Goal: Task Accomplishment & Management: Use online tool/utility

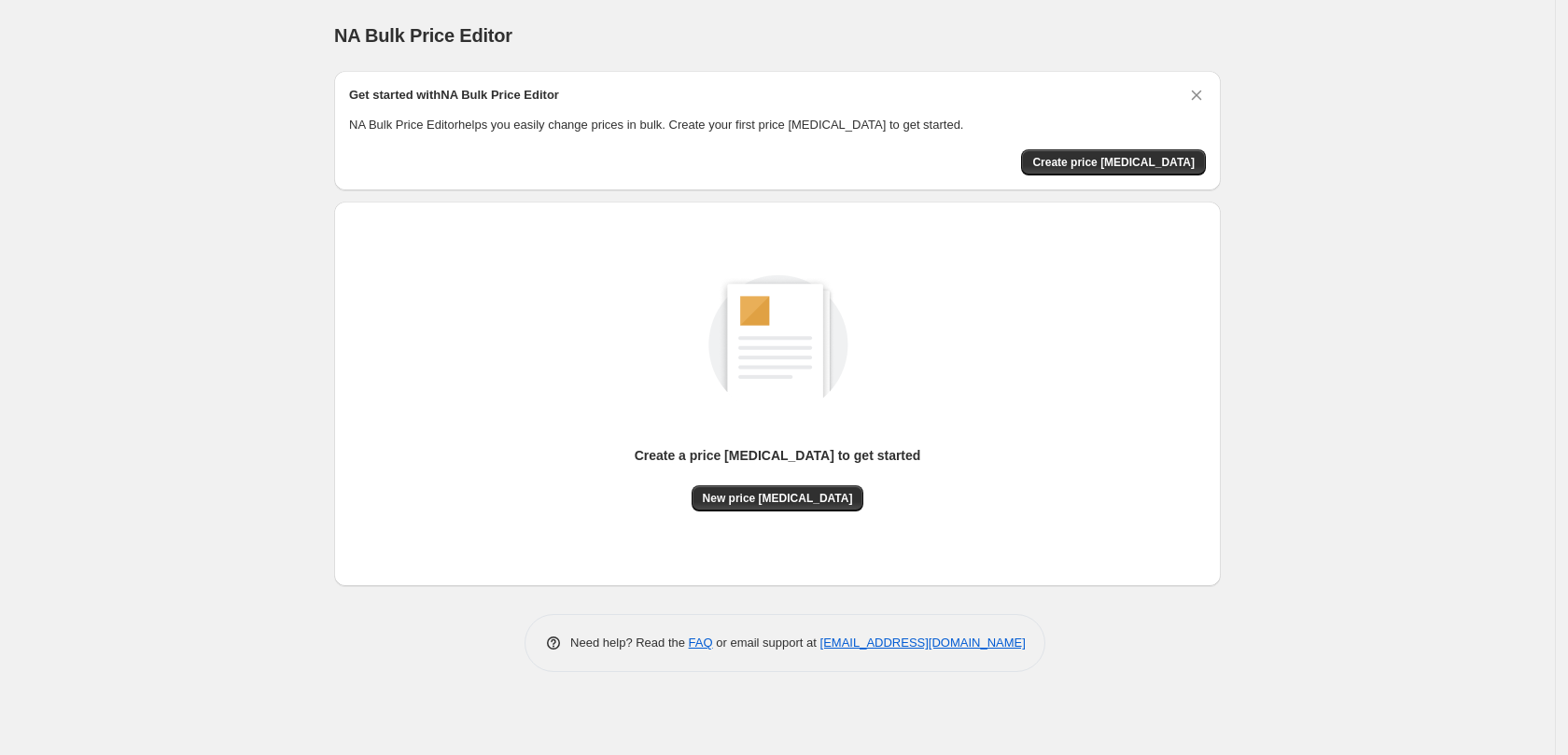
click at [1131, 148] on div "Get started with NA Bulk Price Editor NA Bulk Price Editor helps you easily cha…" at bounding box center [776, 130] width 856 height 89
click at [1132, 164] on span "Create price [MEDICAL_DATA]" at bounding box center [1113, 163] width 163 height 15
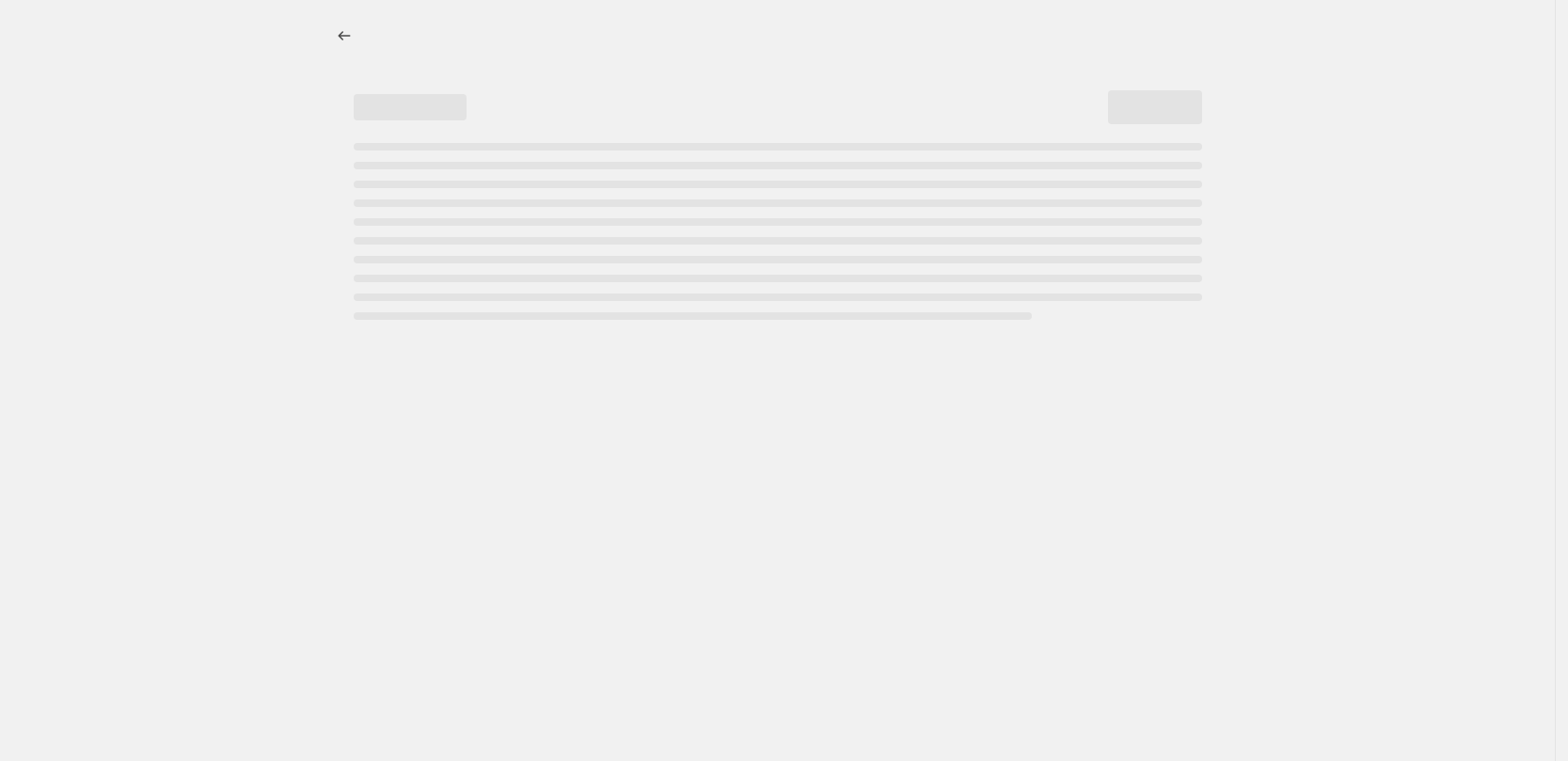
select select "percentage"
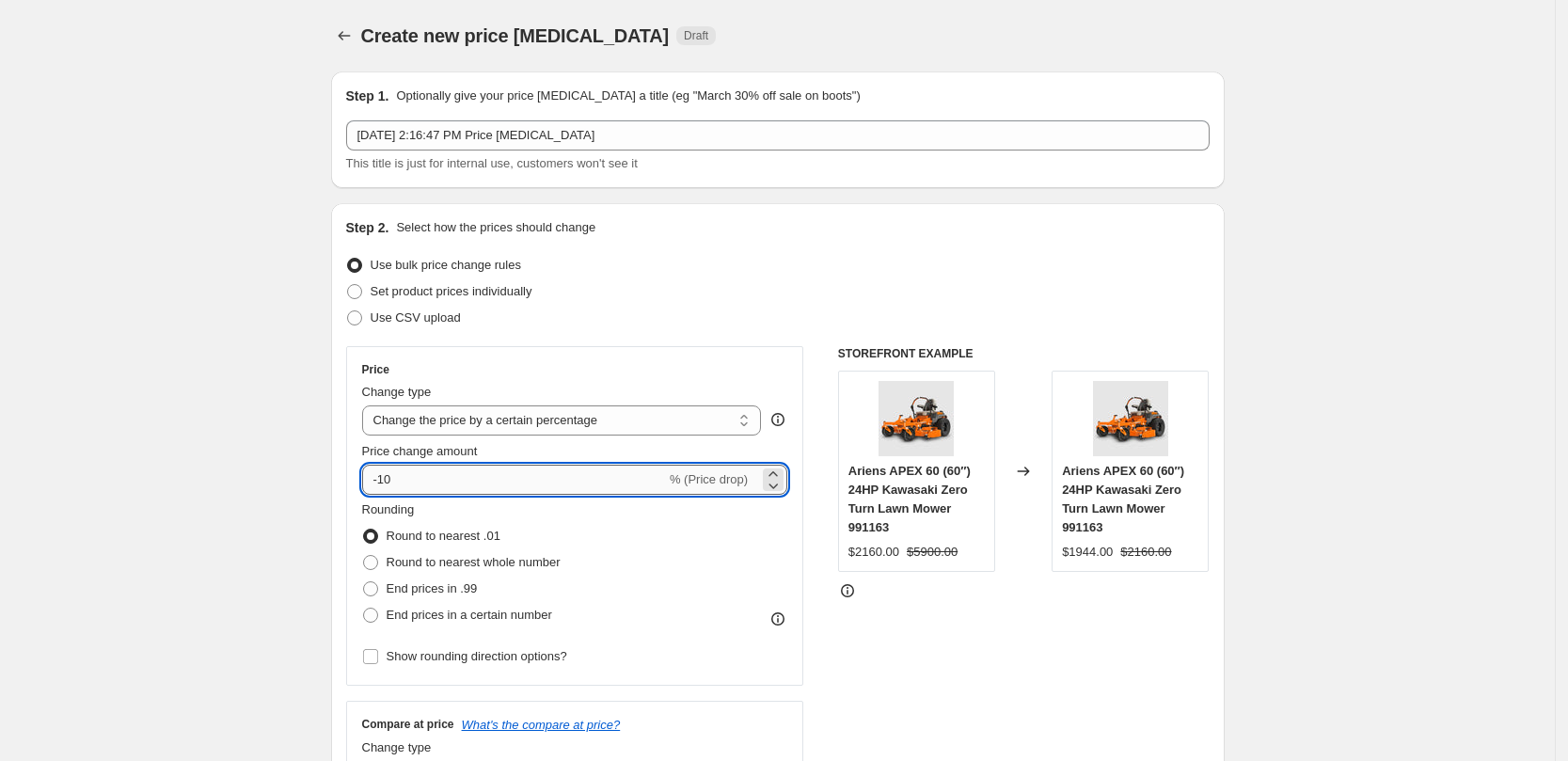
click at [516, 470] on input "-10" at bounding box center [514, 480] width 304 height 30
type input "-1"
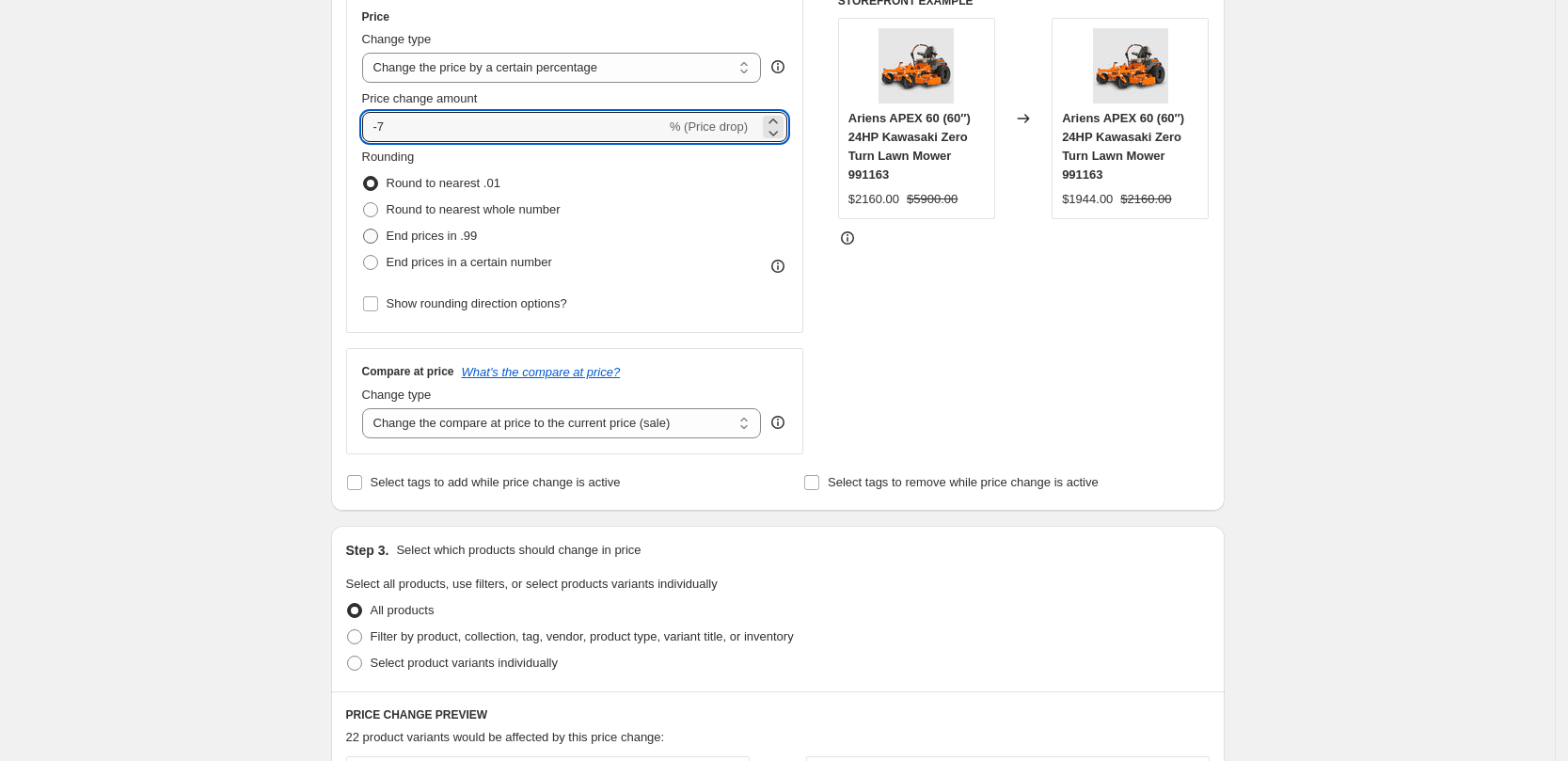
type input "-7"
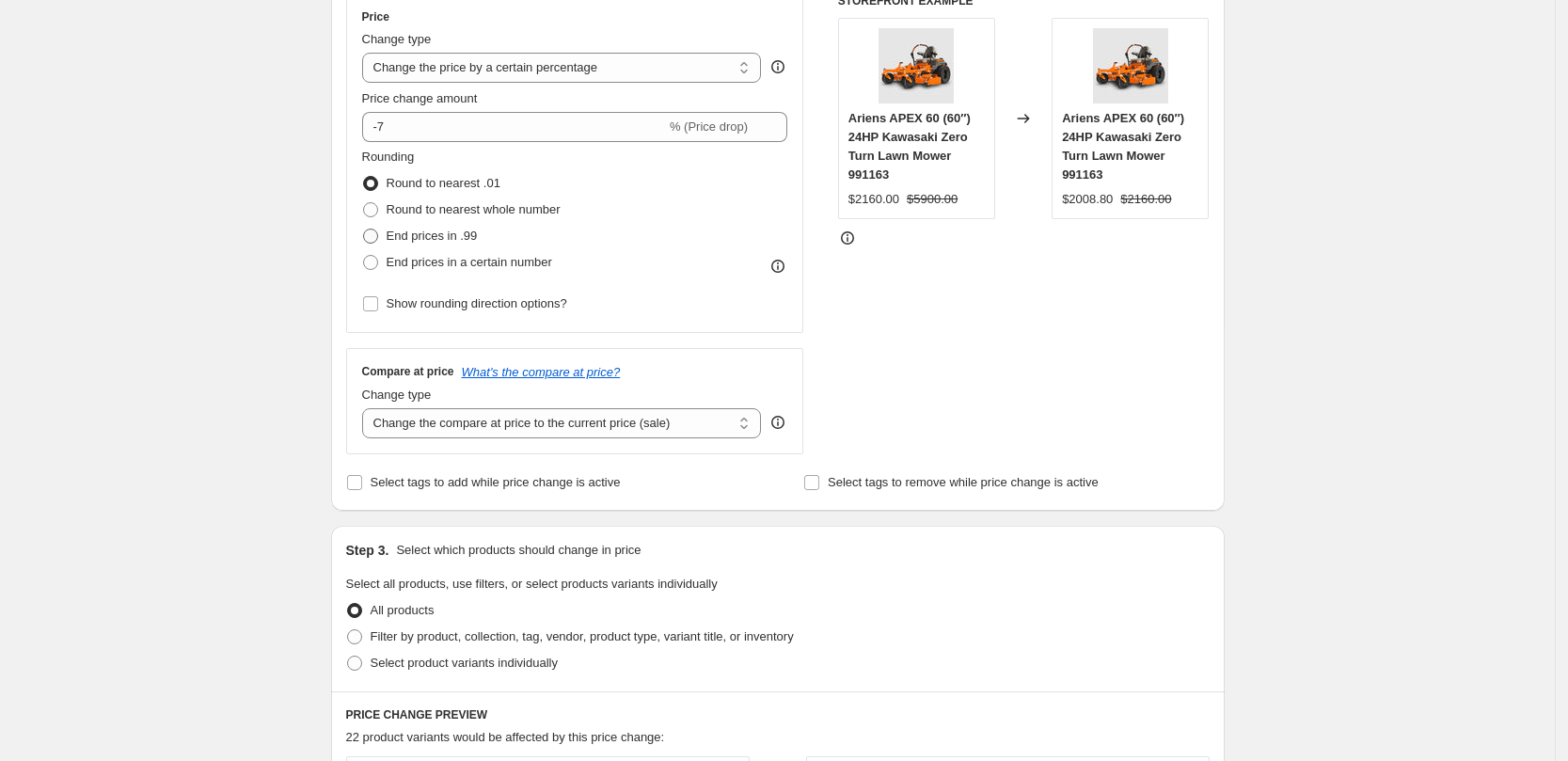
click at [476, 237] on span "End prices in .99" at bounding box center [432, 235] width 91 height 14
click at [364, 229] on input "End prices in .99" at bounding box center [363, 228] width 1 height 1
radio input "true"
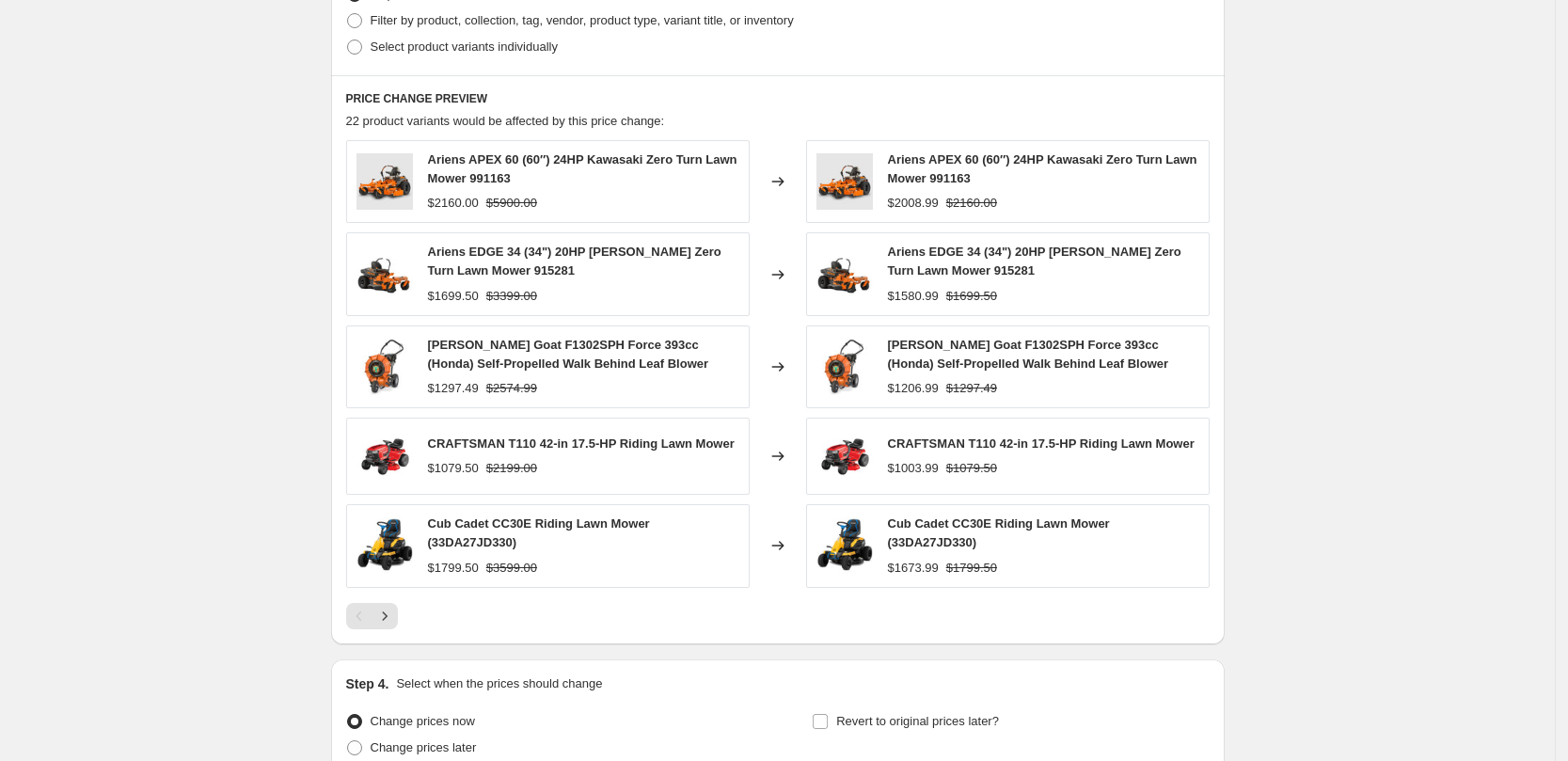
scroll to position [1138, 0]
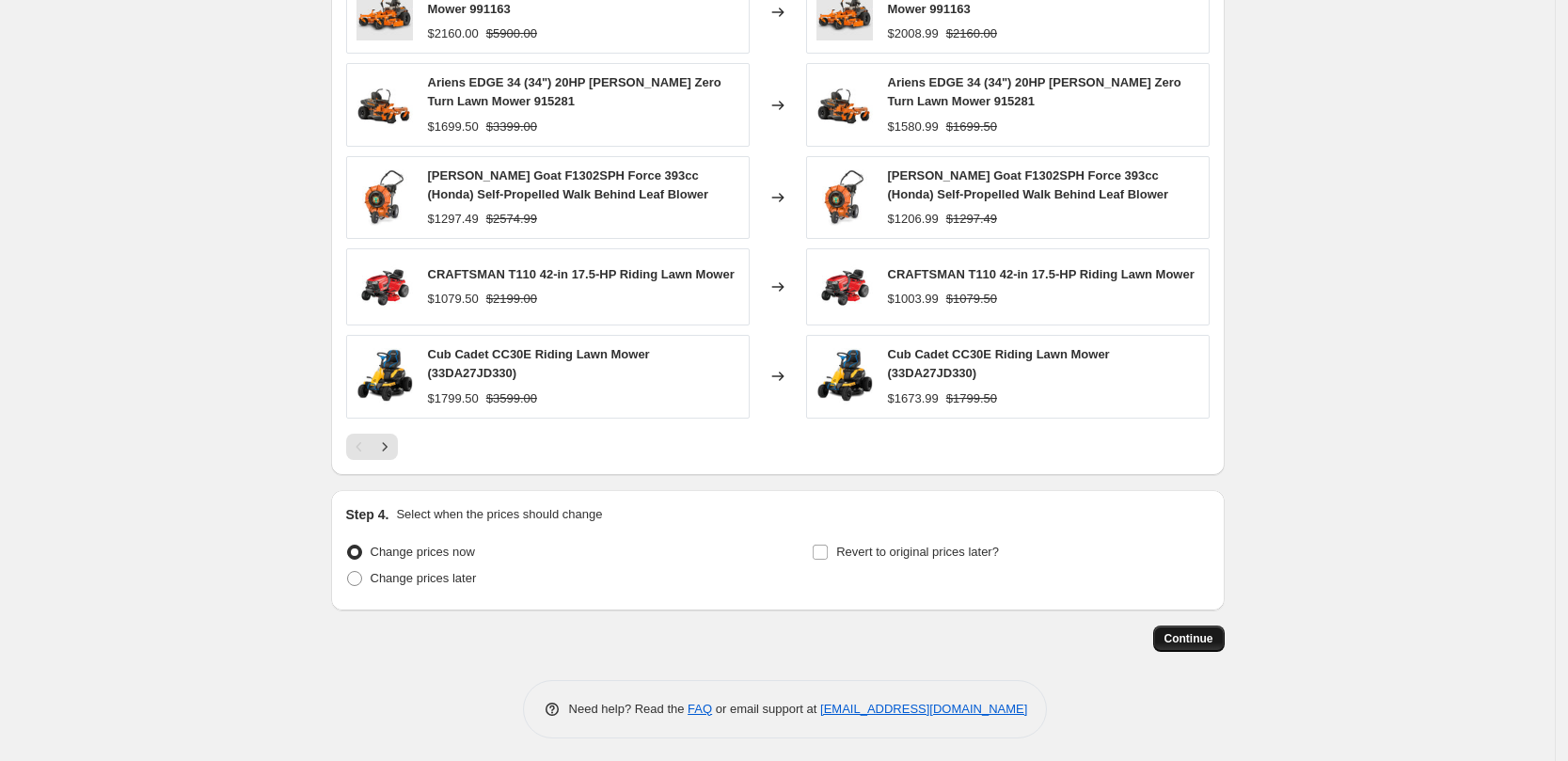
click at [1201, 625] on button "Continue" at bounding box center [1188, 639] width 71 height 27
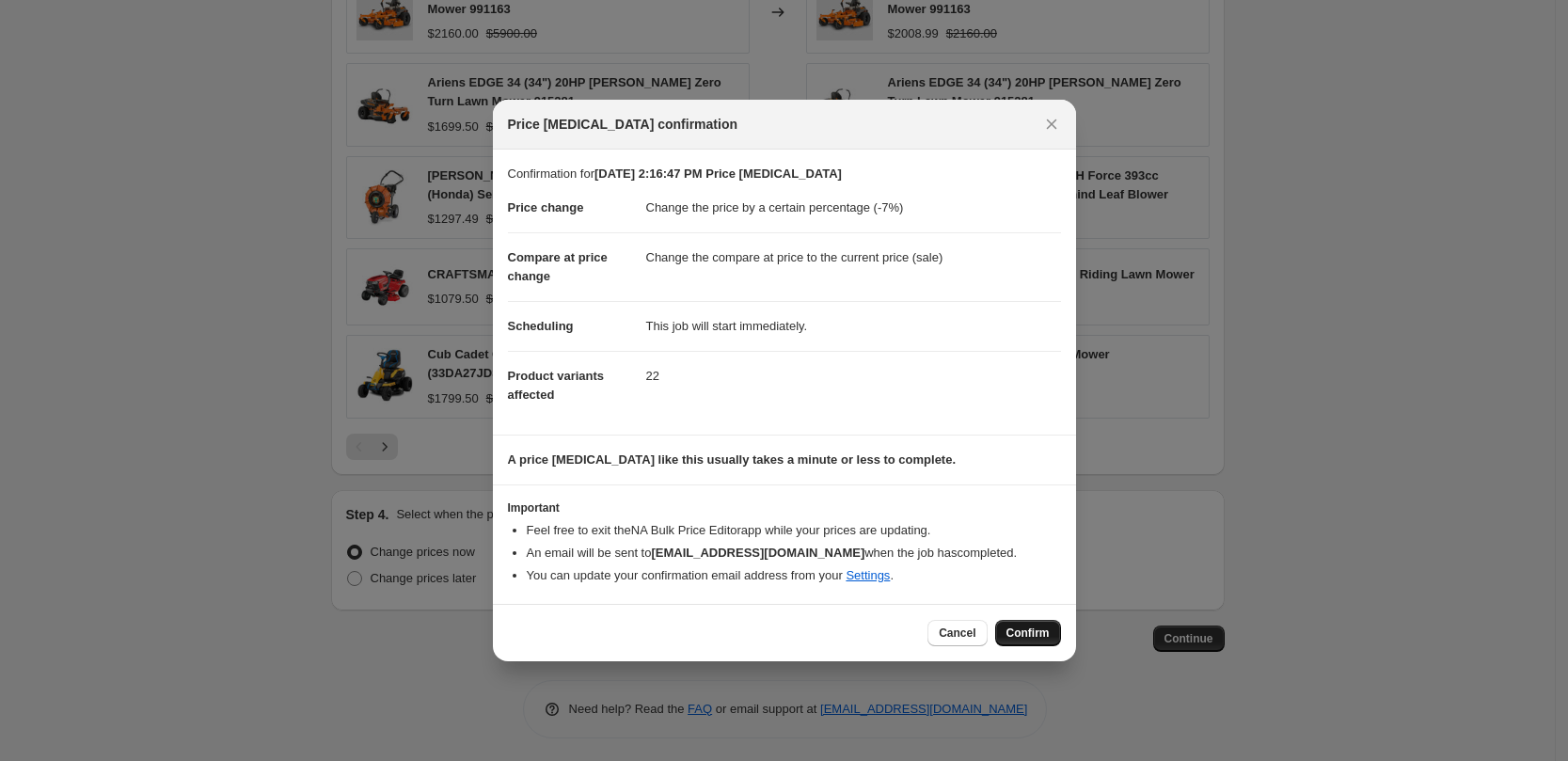
click at [1053, 629] on button "Confirm" at bounding box center [1028, 633] width 66 height 27
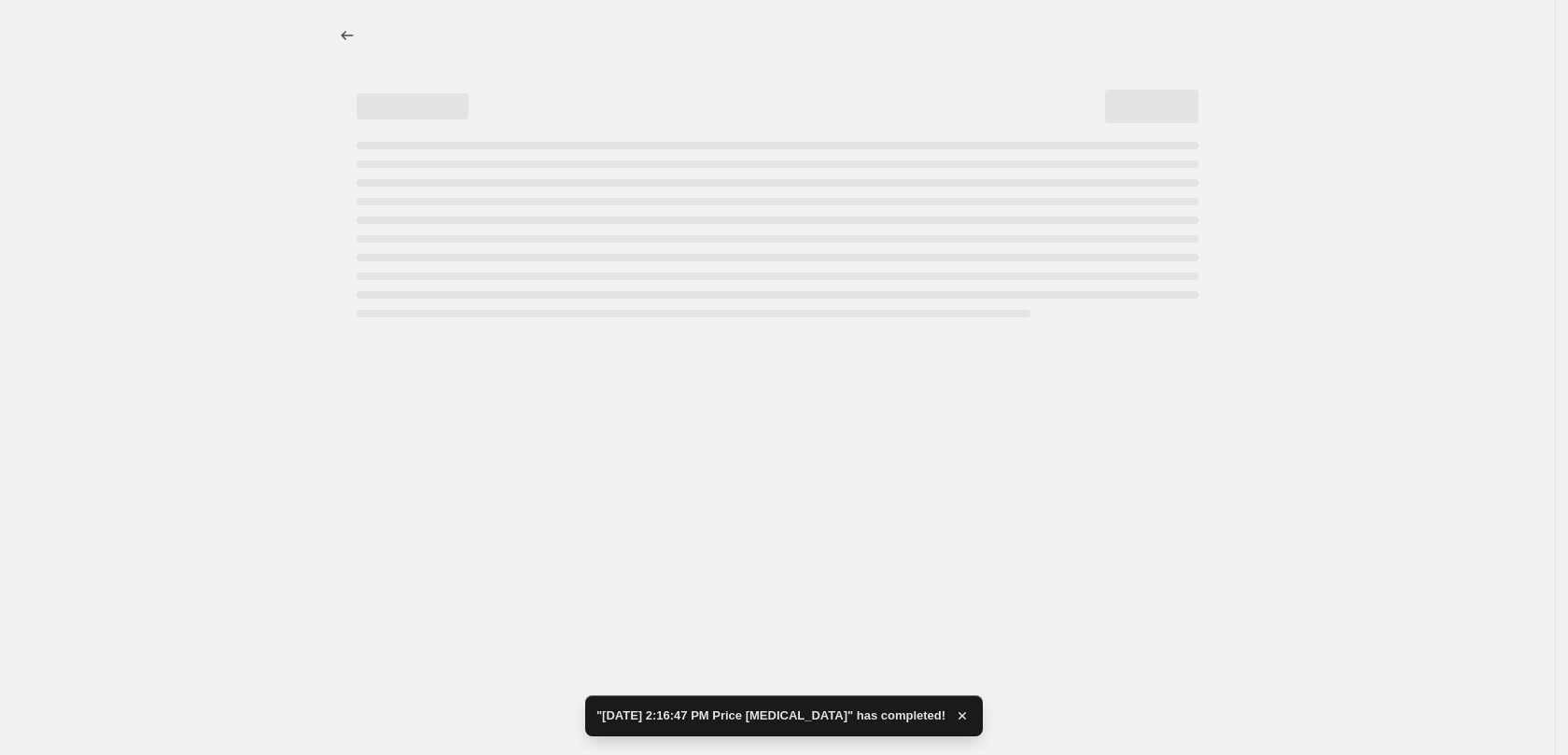
select select "percentage"
